Goal: Information Seeking & Learning: Check status

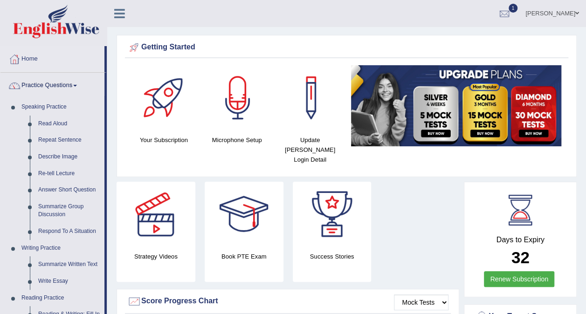
click at [71, 86] on link "Practice Questions" at bounding box center [52, 84] width 104 height 23
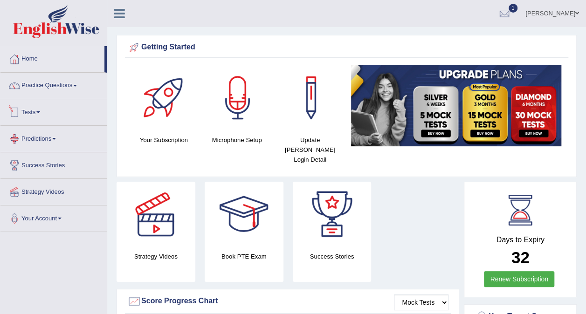
click at [33, 111] on link "Tests" at bounding box center [53, 110] width 106 height 23
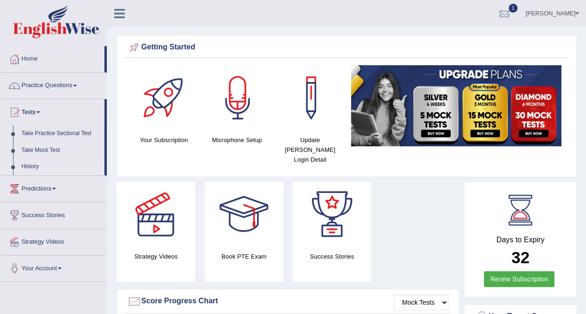
click at [36, 167] on link "History" at bounding box center [60, 167] width 87 height 17
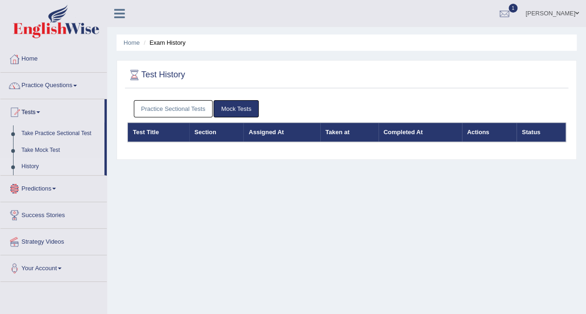
click at [179, 108] on link "Practice Sectional Tests" at bounding box center [173, 108] width 79 height 17
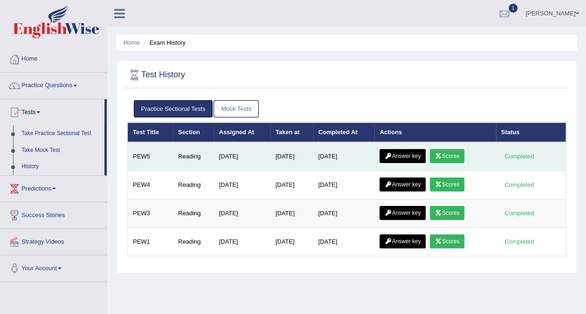
click at [455, 155] on link "Scores" at bounding box center [447, 156] width 35 height 14
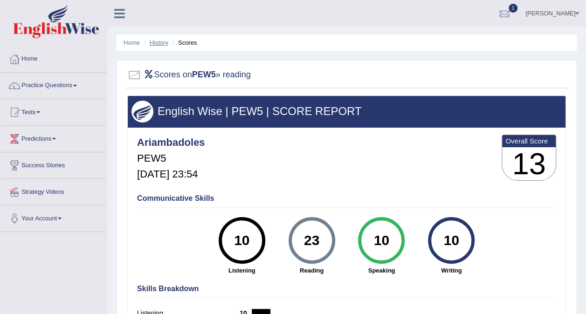
click at [152, 46] on link "History" at bounding box center [159, 42] width 19 height 7
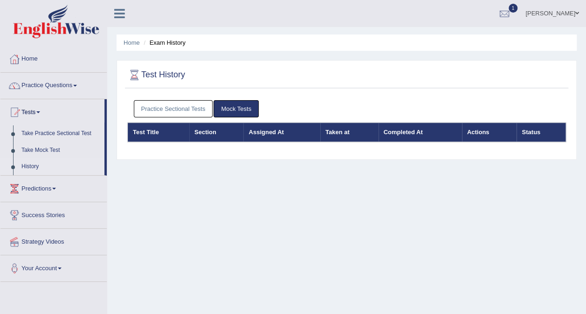
click at [183, 107] on link "Practice Sectional Tests" at bounding box center [173, 108] width 79 height 17
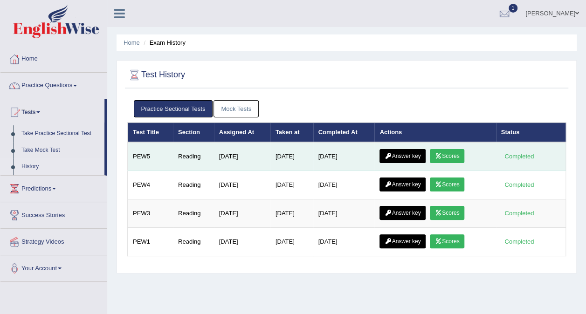
click at [407, 154] on link "Answer key" at bounding box center [403, 156] width 46 height 14
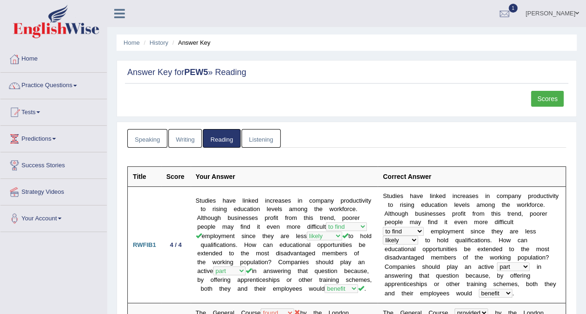
click at [189, 145] on link "Writing" at bounding box center [185, 138] width 34 height 19
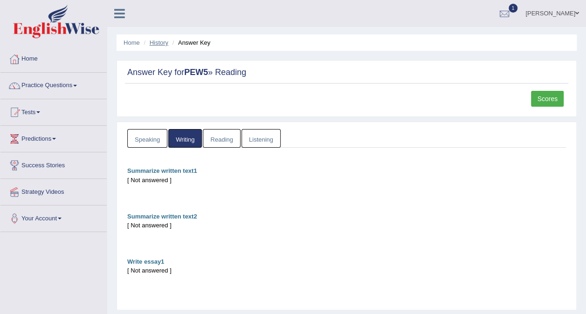
click at [161, 44] on link "History" at bounding box center [159, 42] width 19 height 7
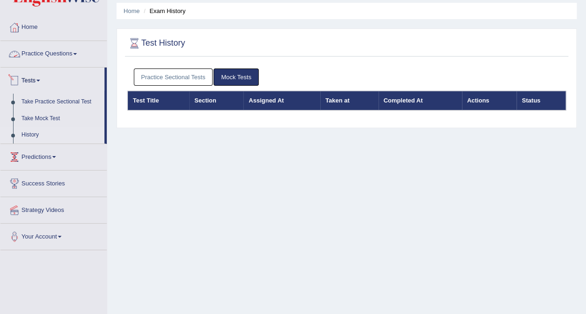
scroll to position [47, 0]
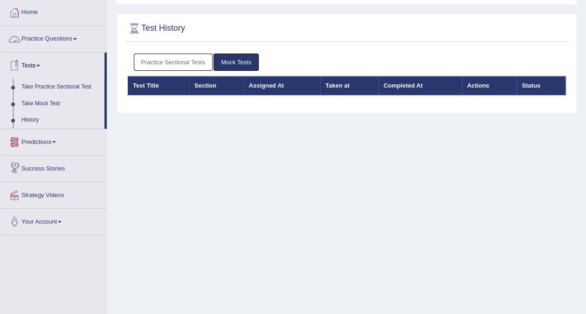
click at [48, 145] on link "Predictions" at bounding box center [53, 140] width 106 height 23
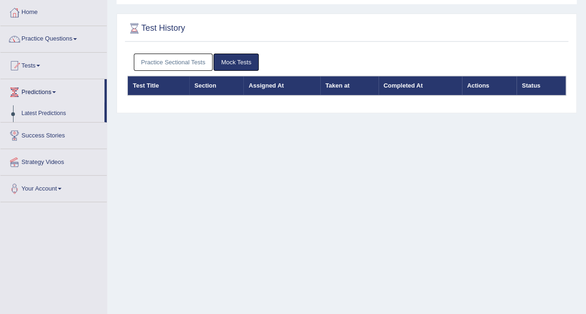
scroll to position [0, 0]
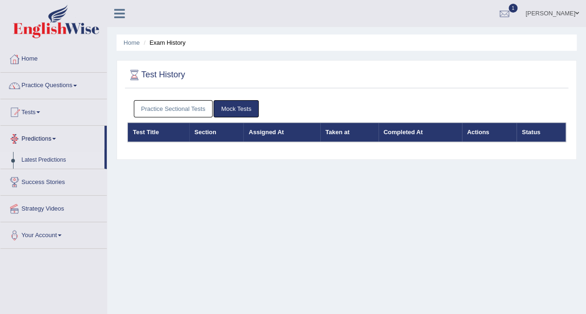
click at [48, 158] on link "Latest Predictions" at bounding box center [60, 160] width 87 height 17
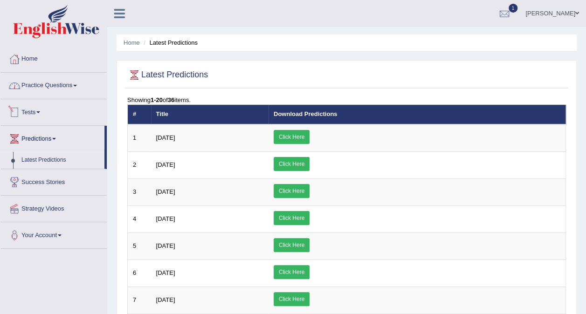
click at [54, 86] on link "Practice Questions" at bounding box center [53, 84] width 106 height 23
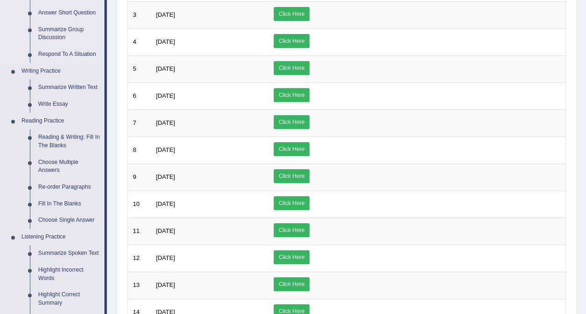
scroll to position [187, 0]
